Goal: Find specific page/section: Find specific page/section

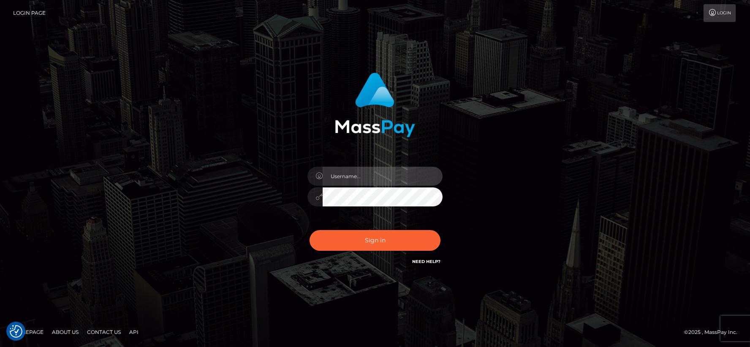
type input "[PERSON_NAME].Xcite"
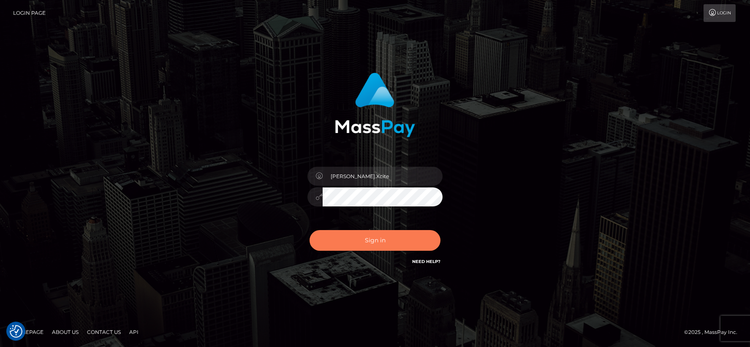
click at [374, 237] on button "Sign in" at bounding box center [374, 240] width 131 height 21
type input "[PERSON_NAME].Xcite"
click at [401, 240] on button "Sign in" at bounding box center [374, 240] width 131 height 21
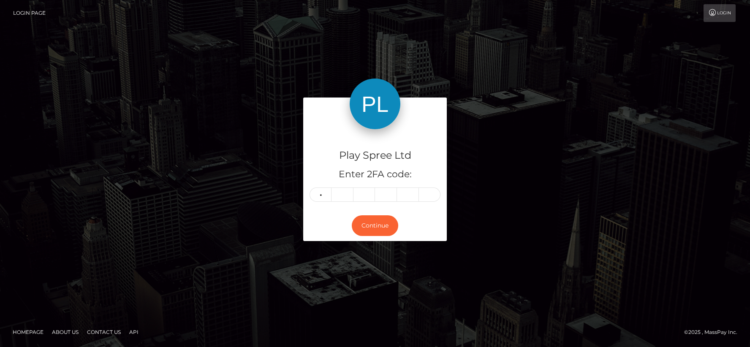
type input "5"
type input "4"
type input "0"
type input "9"
type input "0"
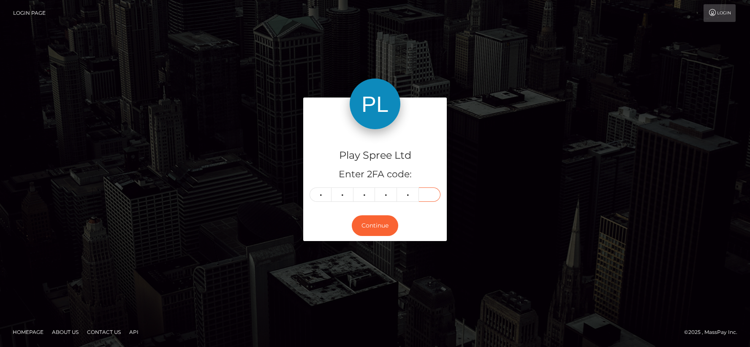
type input "9"
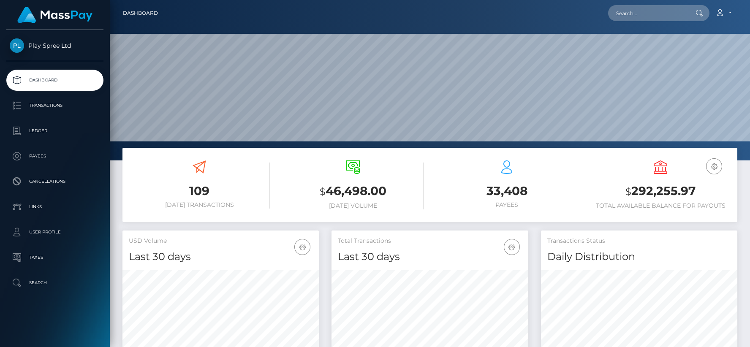
scroll to position [150, 196]
click at [658, 19] on input "text" at bounding box center [647, 13] width 79 height 16
click at [637, 11] on input "text" at bounding box center [647, 13] width 79 height 16
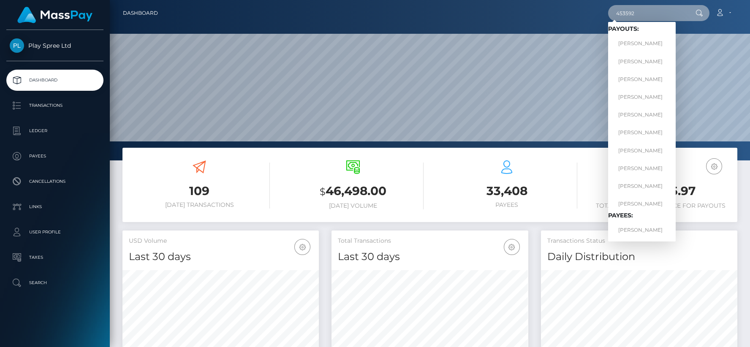
type input "453592"
drag, startPoint x: 648, startPoint y: 229, endPoint x: 657, endPoint y: 224, distance: 10.4
click at [648, 229] on link "EDUARDO AGUILAR" at bounding box center [642, 230] width 68 height 16
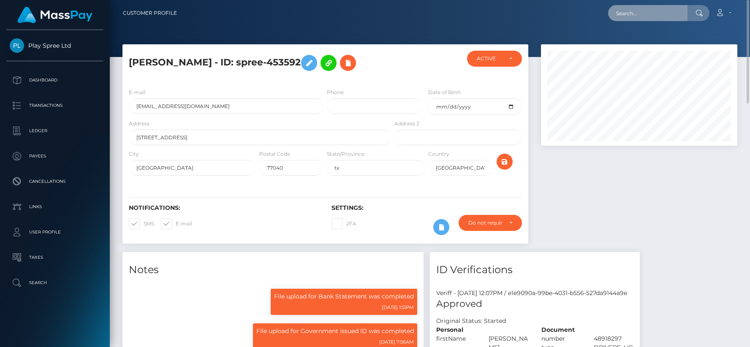
click at [637, 10] on input "text" at bounding box center [647, 13] width 79 height 16
paste input "78aa2d10-f1bf-46cb-898a-fba9da616b55"
type input "78aa2d10-f1bf-46cb-898a-fba9da616b55"
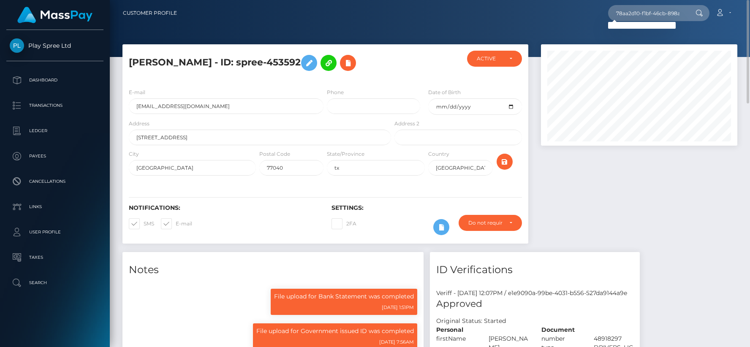
click at [699, 12] on icon at bounding box center [698, 13] width 7 height 7
click at [655, 20] on input "78aa2d10-f1bf-46cb-898a-fba9da616b55" at bounding box center [647, 13] width 79 height 16
click at [600, 220] on div at bounding box center [638, 148] width 209 height 208
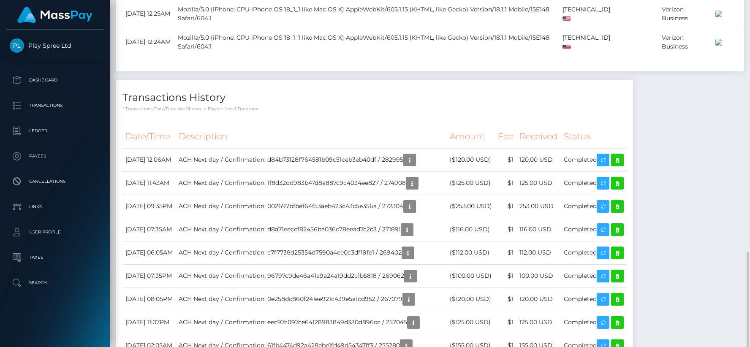
scroll to position [696, 0]
